Goal: Information Seeking & Learning: Find specific page/section

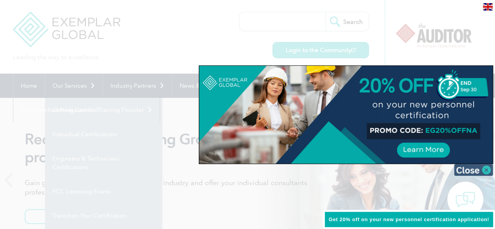
click at [484, 169] on img at bounding box center [473, 170] width 39 height 12
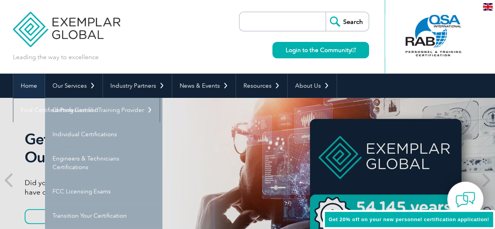
click at [26, 89] on link "Home" at bounding box center [28, 86] width 31 height 24
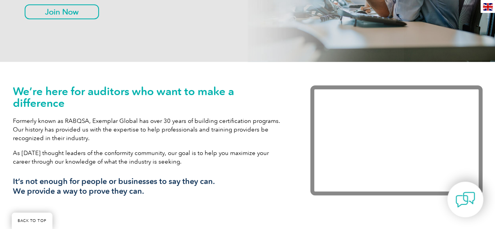
scroll to position [267, 0]
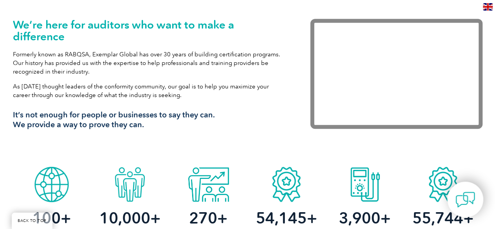
click at [487, 9] on img at bounding box center [488, 6] width 10 height 7
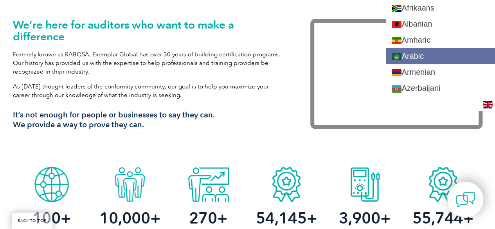
click at [441, 58] on link "Arabic" at bounding box center [440, 56] width 109 height 16
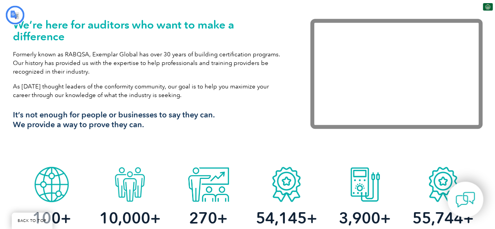
scroll to position [0, 0]
type input "يبحث"
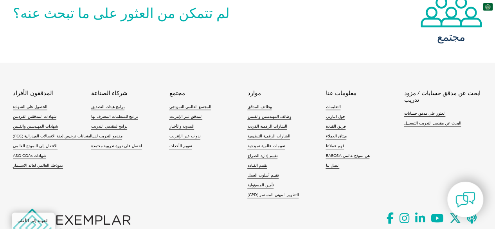
scroll to position [1832, 0]
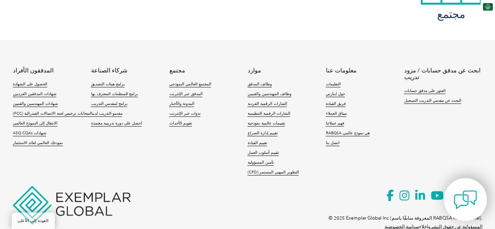
click at [457, 208] on img at bounding box center [464, 199] width 23 height 23
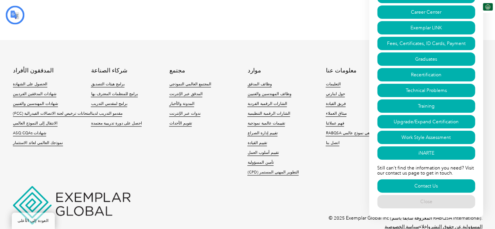
type input "يبحث"
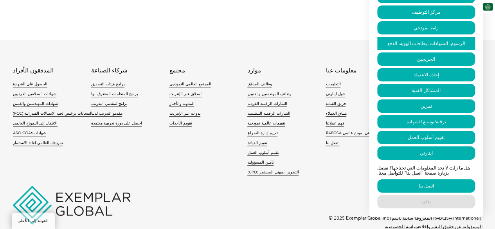
click at [421, 41] on font "الرسوم، الشهادات، بطاقات الهوية، الدفع" at bounding box center [426, 43] width 78 height 5
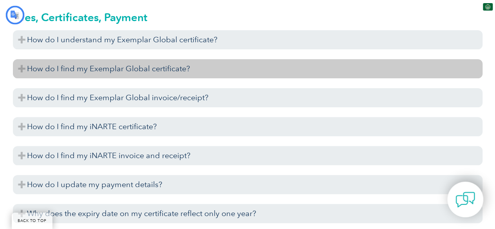
type input "يبحث"
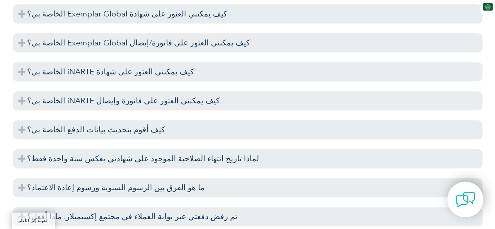
scroll to position [1881, 0]
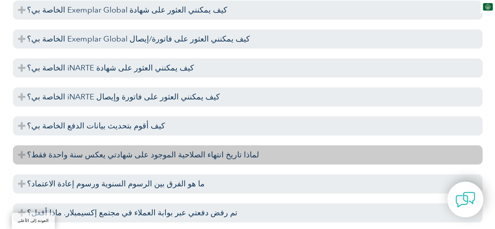
click at [78, 155] on font "لماذا تاريخ انتهاء الصلاحية الموجود على شهادتي يعكس سنة واحدة فقط؟" at bounding box center [143, 154] width 232 height 9
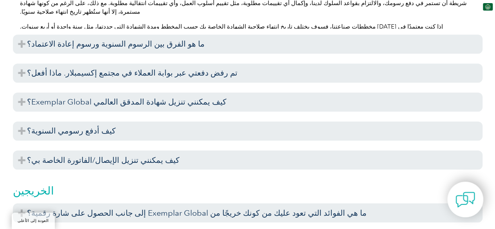
scroll to position [2074, 0]
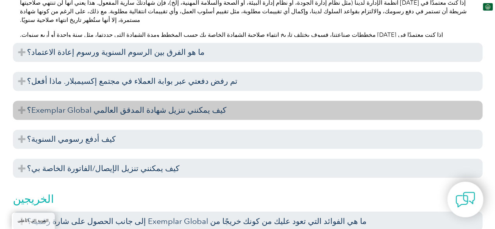
click at [149, 110] on font "كيف يمكنني تنزيل شهادة المدقق العالمي Exemplar Global؟" at bounding box center [126, 109] width 199 height 9
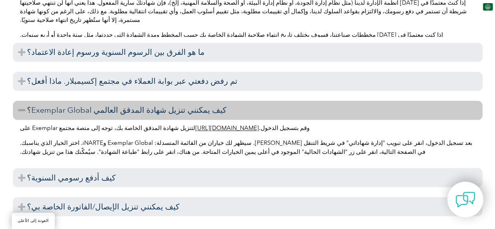
click at [195, 127] on font "https://community.exemplarglobal.org/" at bounding box center [227, 127] width 64 height 7
click at [490, 9] on img at bounding box center [488, 6] width 10 height 7
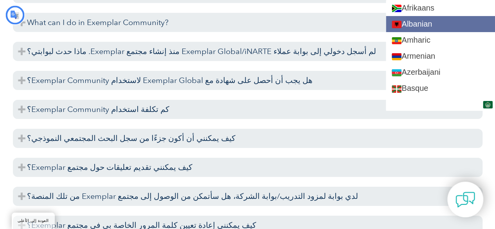
scroll to position [1251, 0]
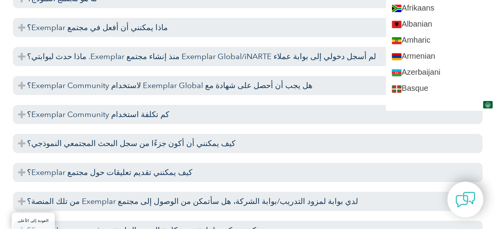
click at [486, 104] on img at bounding box center [488, 104] width 10 height 7
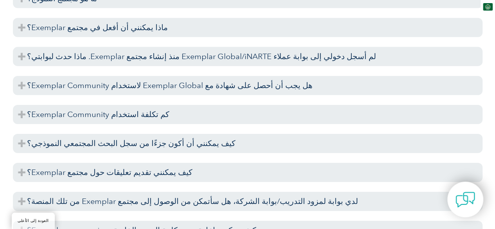
click at [490, 5] on img at bounding box center [488, 6] width 10 height 7
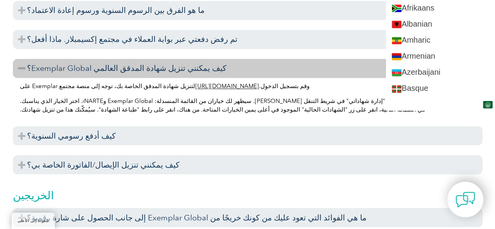
scroll to position [2098, 0]
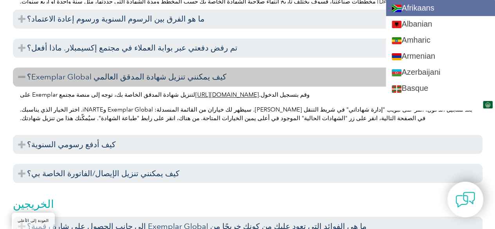
click at [431, 11] on link "Afrikaans" at bounding box center [440, 8] width 109 height 16
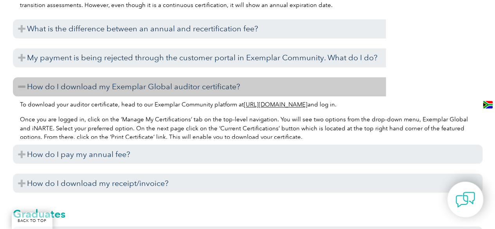
scroll to position [2108, 0]
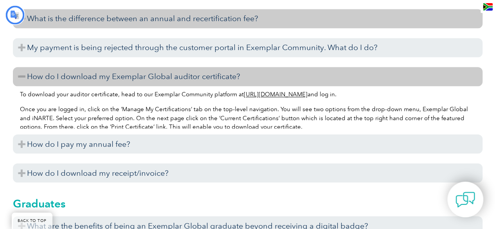
type input "Soek"
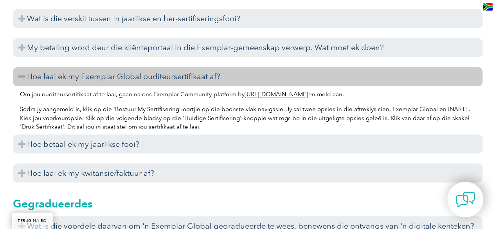
click at [490, 4] on img at bounding box center [488, 6] width 10 height 7
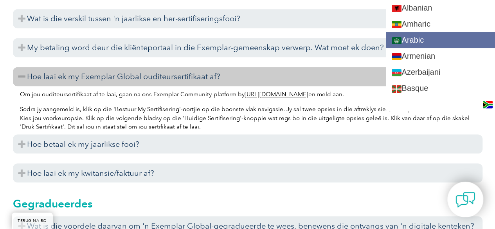
click at [461, 40] on link "Arabic" at bounding box center [440, 40] width 109 height 16
type input "Search"
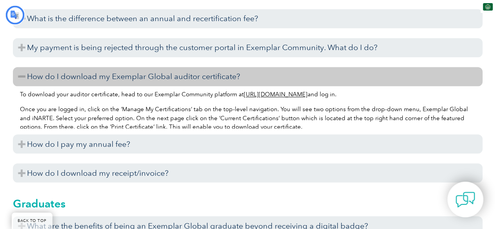
type input "يبحث"
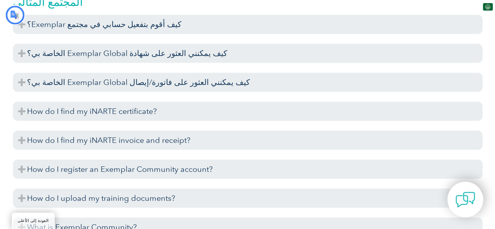
scroll to position [0, 0]
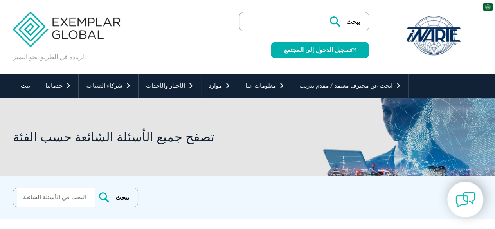
click at [488, 7] on img at bounding box center [488, 6] width 10 height 7
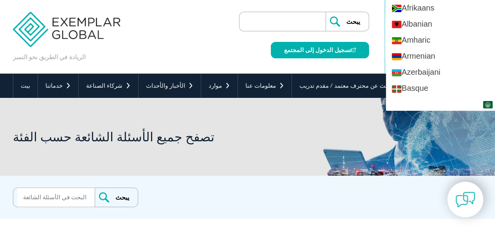
click at [198, 43] on div "الريادة في الطريق نحو التميز ▼" at bounding box center [247, 37] width 469 height 74
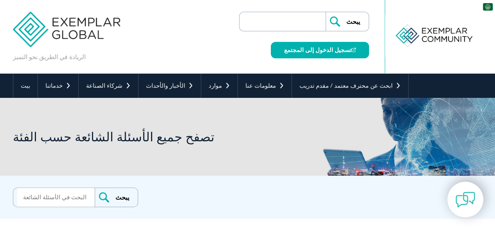
click at [193, 37] on div "الريادة في الطريق نحو التميز ▼" at bounding box center [247, 37] width 469 height 74
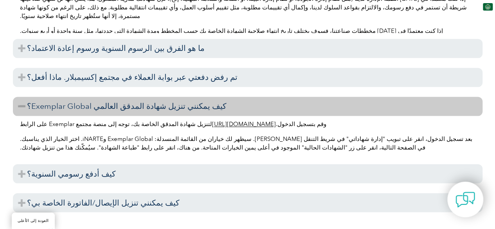
scroll to position [2076, 0]
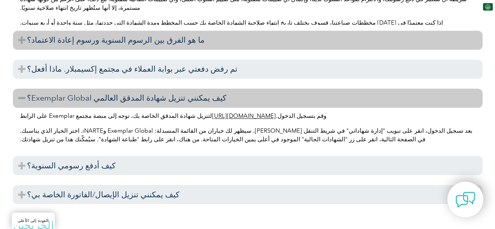
click at [429, 34] on h3 "ما هو الفرق بين الرسوم السنوية ورسوم إعادة الاعتماد؟" at bounding box center [247, 40] width 469 height 19
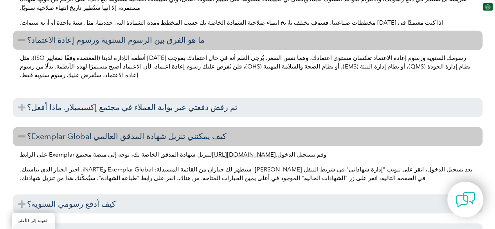
click at [461, 18] on p "إذا كنت معتمدًا في أحد مخططات صناعتنا، فسوف يختلف تاريخ انتهاء صلاحية الشهادة ا…" at bounding box center [247, 22] width 455 height 9
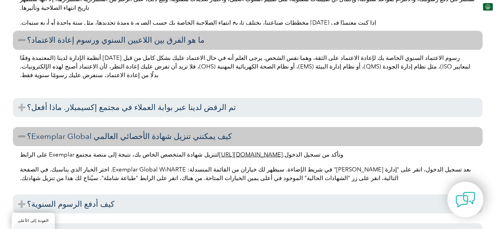
click at [486, 10] on img at bounding box center [488, 6] width 10 height 7
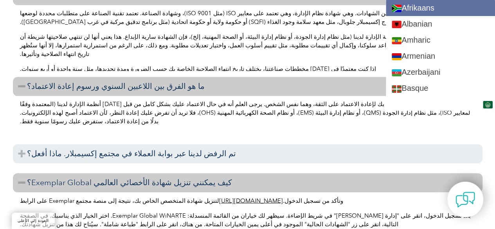
scroll to position [2029, 0]
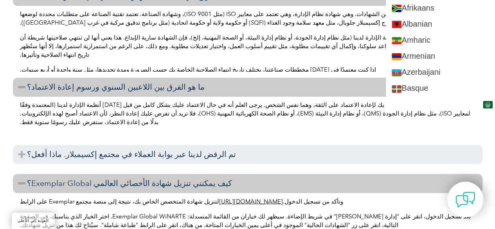
click at [259, 141] on div "كيف تتعلم دروس Exemplar Global الخاصة بي؟ لفهم شهادة Exemplar Global الخاصة بك،…" at bounding box center [247, 53] width 469 height 480
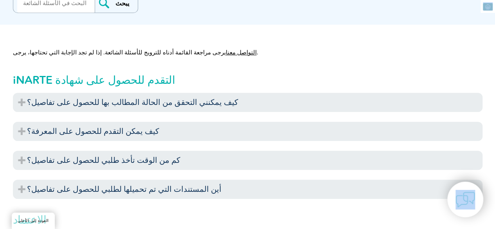
scroll to position [0, 0]
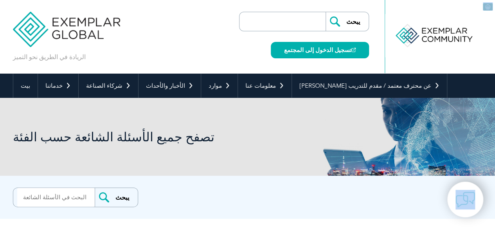
drag, startPoint x: 489, startPoint y: 2, endPoint x: 500, endPoint y: 33, distance: 32.9
click at [494, 33] on html "العودة إلى الأعلى الريادة في الطريق نحو التميز" at bounding box center [247, 114] width 495 height 229
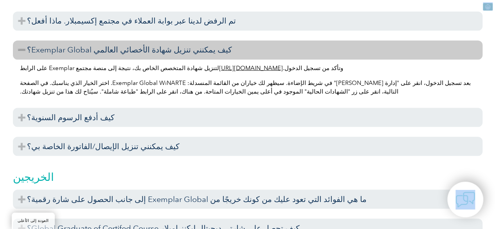
scroll to position [2155, 0]
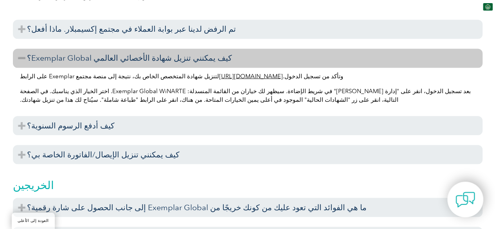
click at [417, 102] on p "بعد تسجيل الدخول، انقر على "إدارة كريمي" في شريط الإضاءة. سيظهر لك خياران من ال…" at bounding box center [247, 94] width 455 height 17
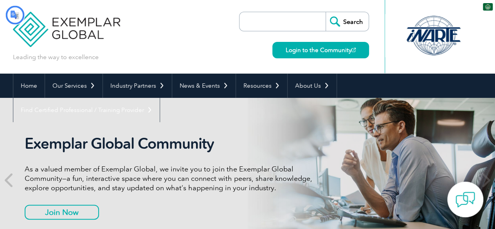
type input "يبحث"
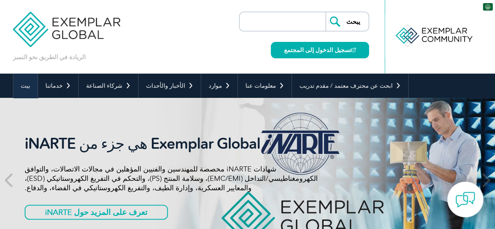
click at [20, 88] on link "بيت" at bounding box center [25, 86] width 24 height 24
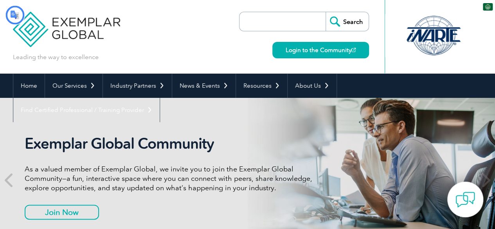
type input "يبحث"
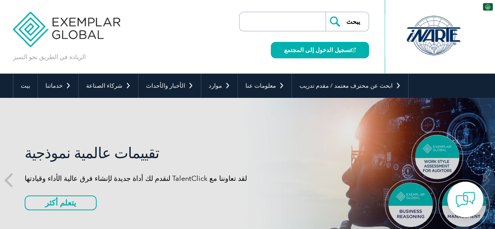
click at [425, 36] on div at bounding box center [433, 35] width 78 height 43
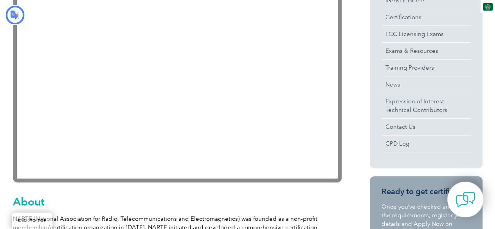
type input "يبحث"
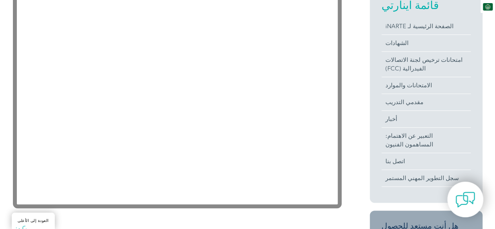
scroll to position [220, 0]
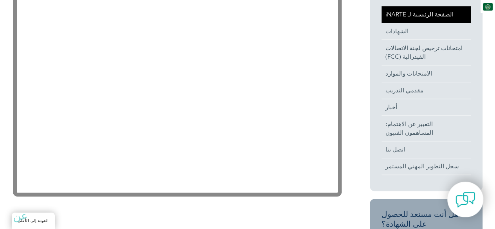
click at [398, 15] on font "الصفحة الرئيسية لـ iNARTE" at bounding box center [419, 14] width 68 height 7
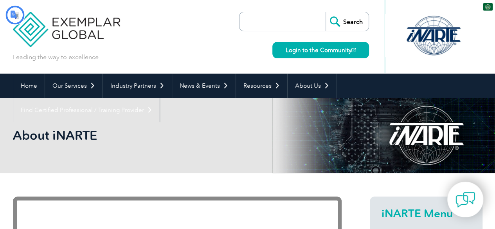
type input "يبحث"
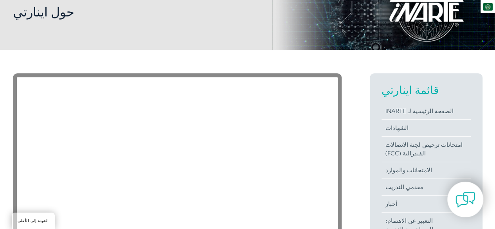
scroll to position [147, 0]
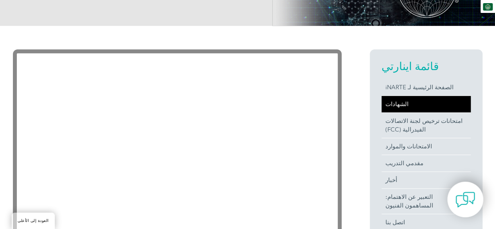
click at [407, 107] on link "الشهادات" at bounding box center [425, 104] width 89 height 16
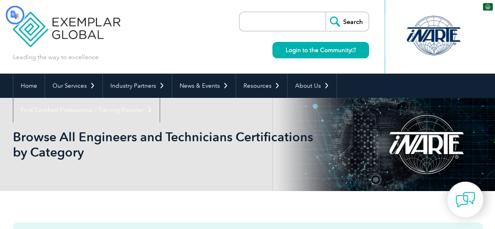
type input "يبحث"
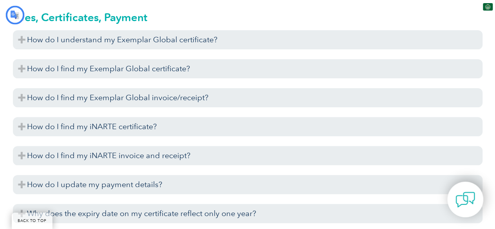
type input "يبحث"
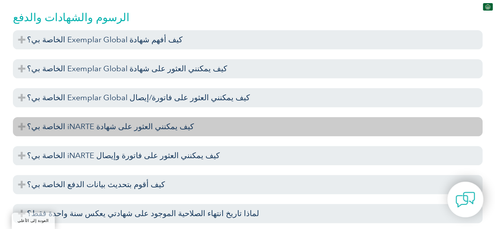
click at [132, 125] on font "كيف يمكنني العثور على شهادة iNARTE الخاصة بي؟" at bounding box center [110, 126] width 167 height 9
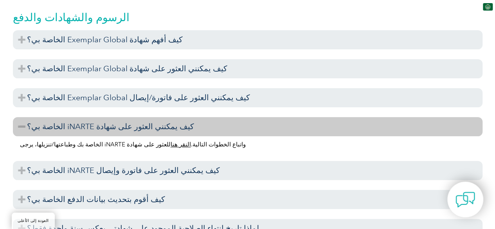
click at [170, 145] on font "النقر هنا" at bounding box center [180, 144] width 20 height 7
